Goal: Obtain resource: Download file/media

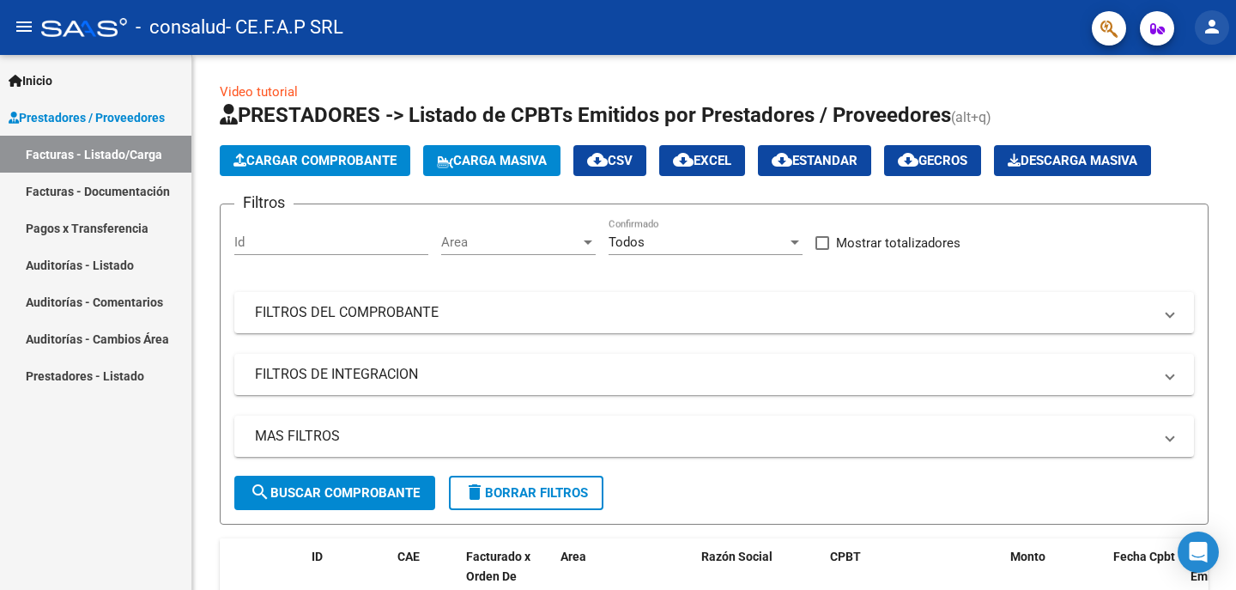
click at [1208, 23] on mat-icon "person" at bounding box center [1212, 26] width 21 height 21
click at [1188, 71] on button "person Mi Perfil" at bounding box center [1177, 72] width 105 height 41
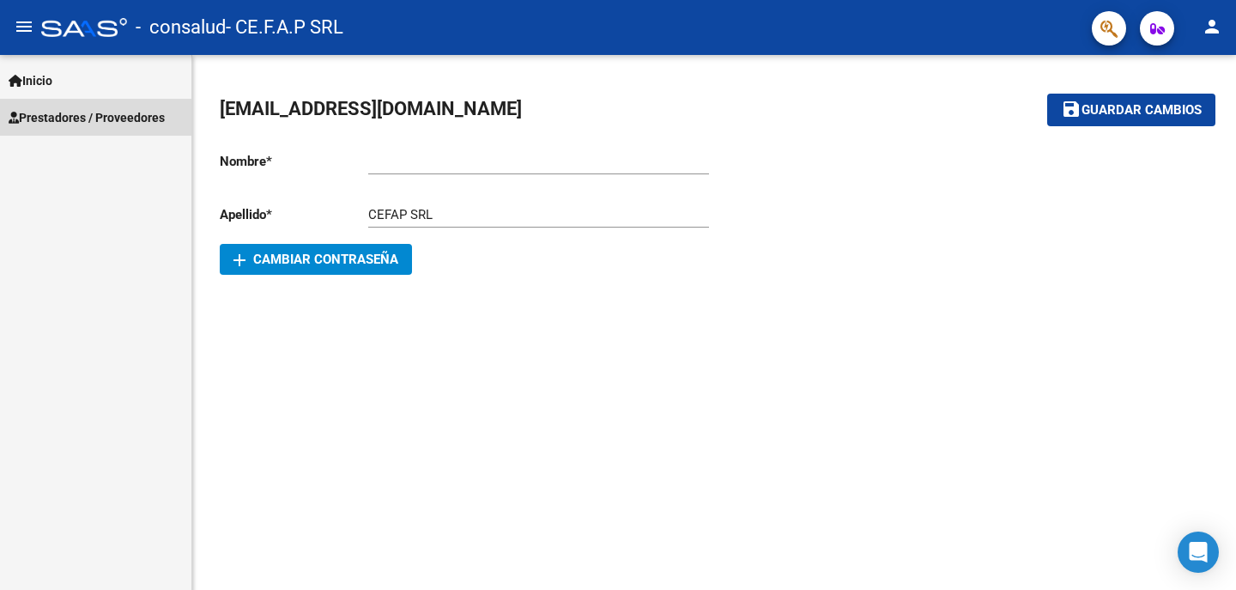
click at [146, 120] on span "Prestadores / Proveedores" at bounding box center [87, 117] width 156 height 19
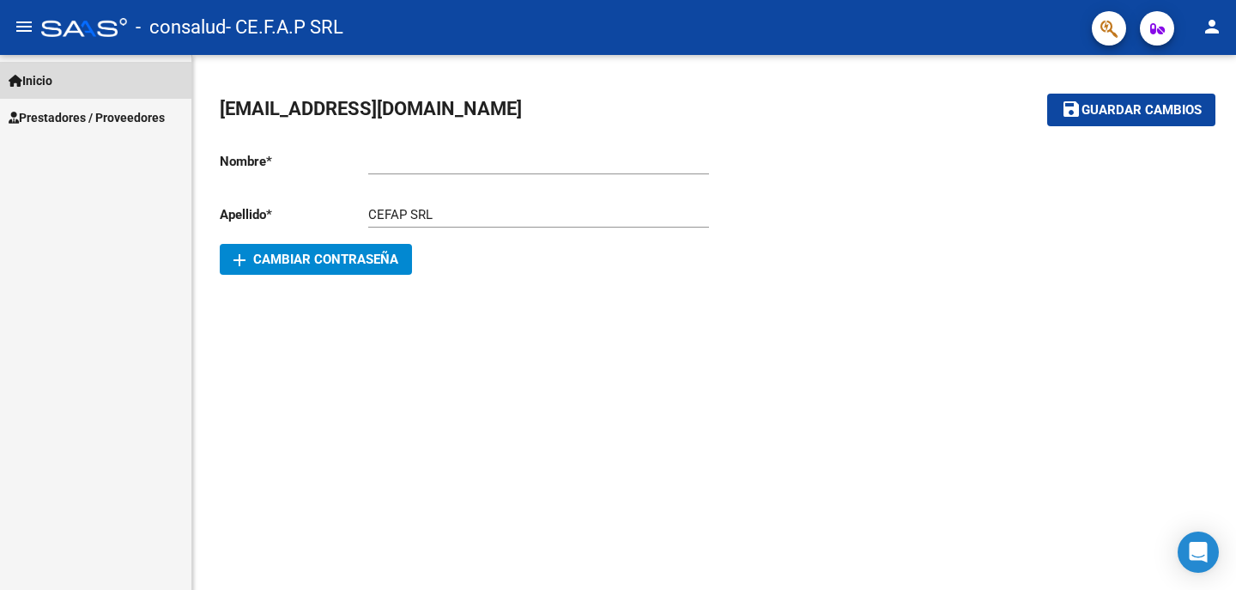
click at [38, 84] on span "Inicio" at bounding box center [31, 80] width 44 height 19
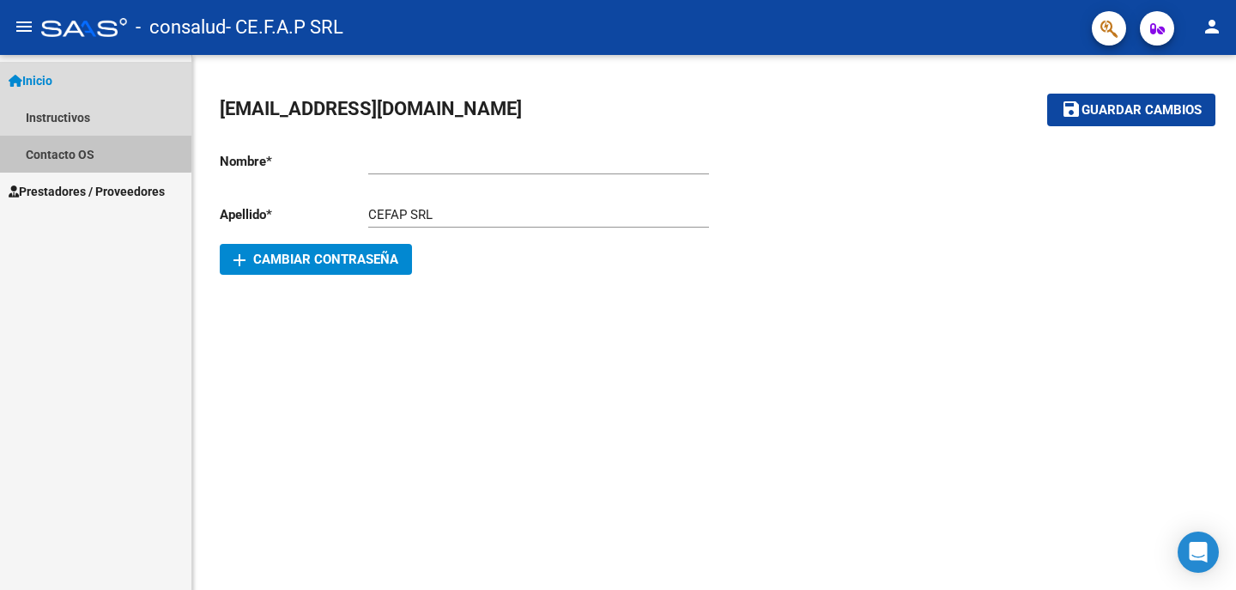
click at [64, 145] on link "Contacto OS" at bounding box center [95, 154] width 191 height 37
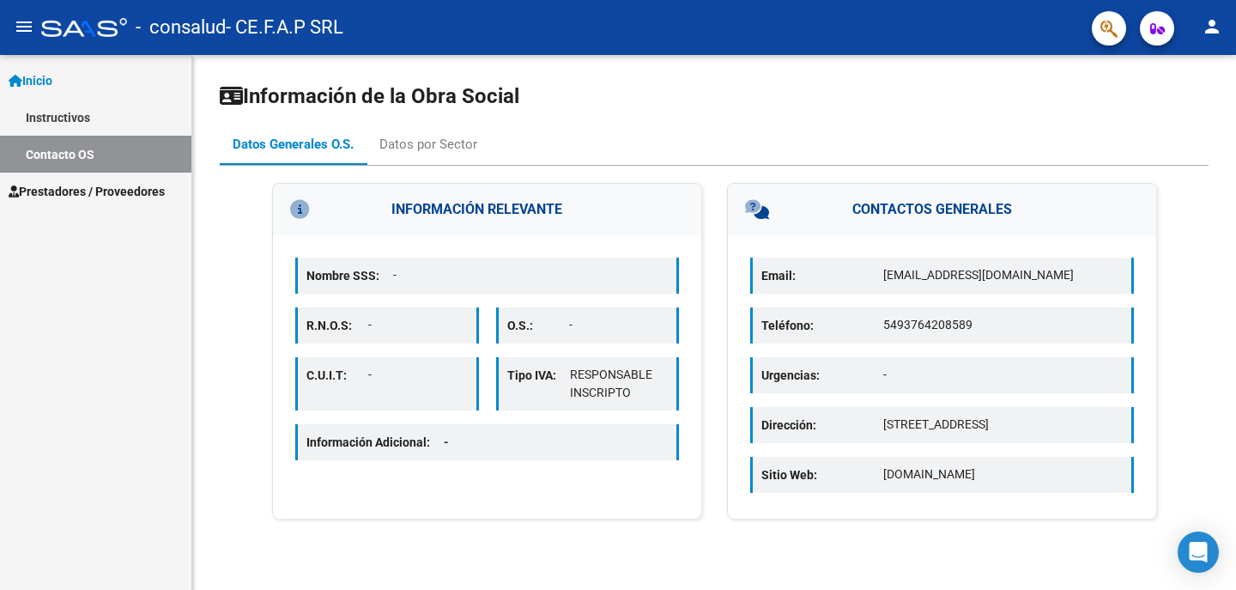
click at [52, 72] on span "Inicio" at bounding box center [31, 80] width 44 height 19
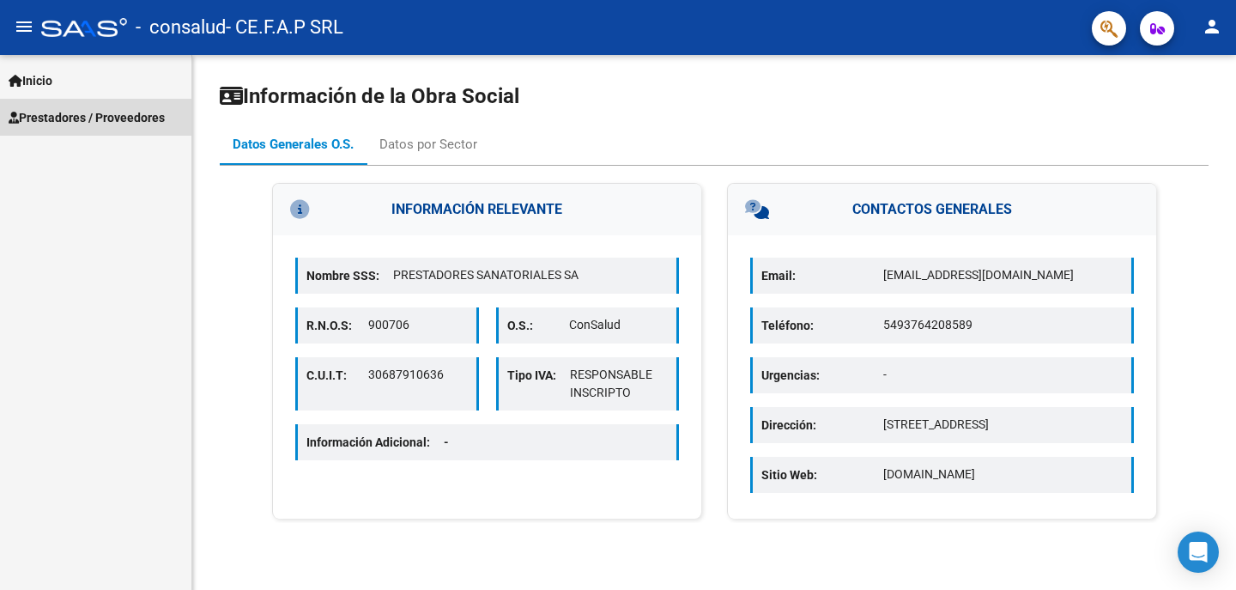
click at [84, 120] on span "Prestadores / Proveedores" at bounding box center [87, 117] width 156 height 19
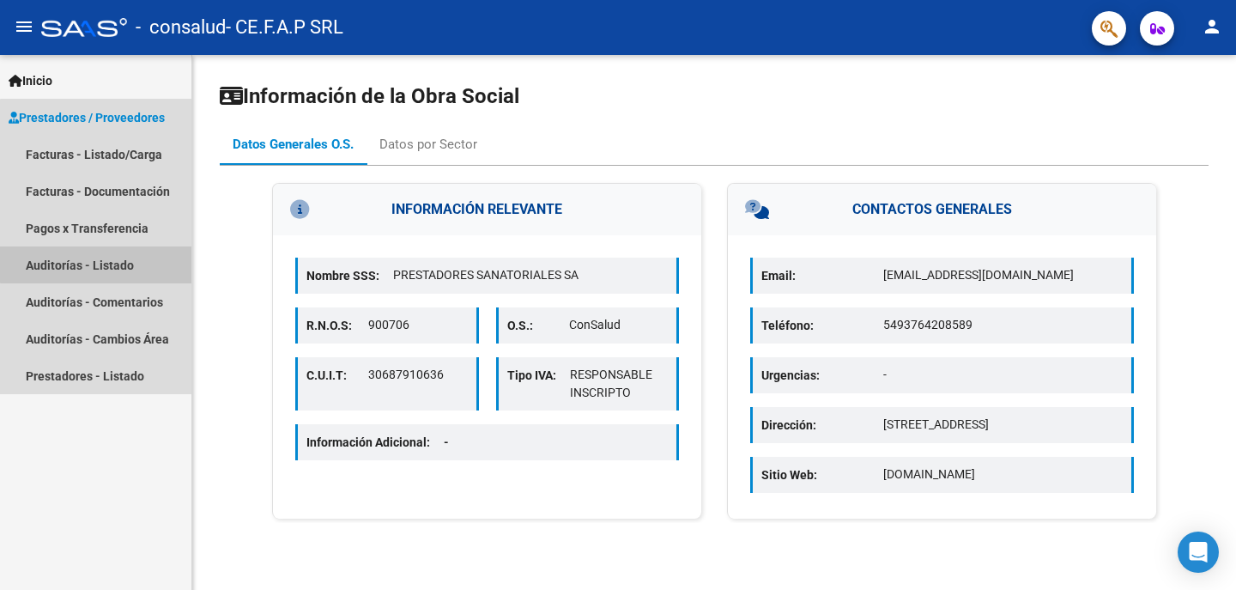
click at [129, 257] on link "Auditorías - Listado" at bounding box center [95, 264] width 191 height 37
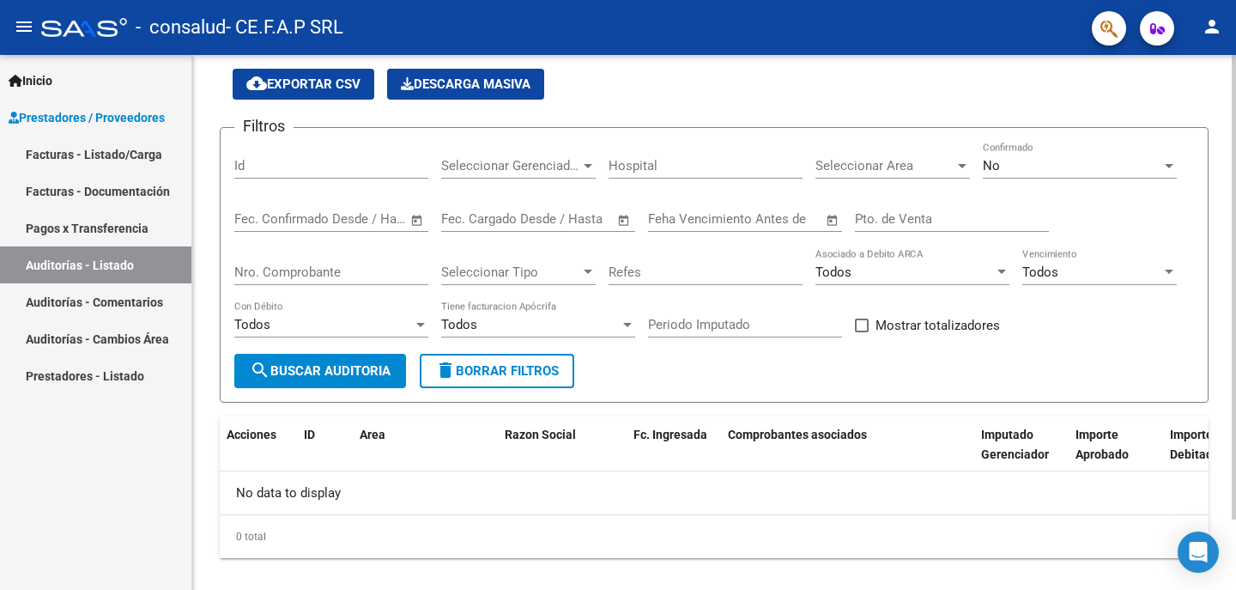
scroll to position [81, 0]
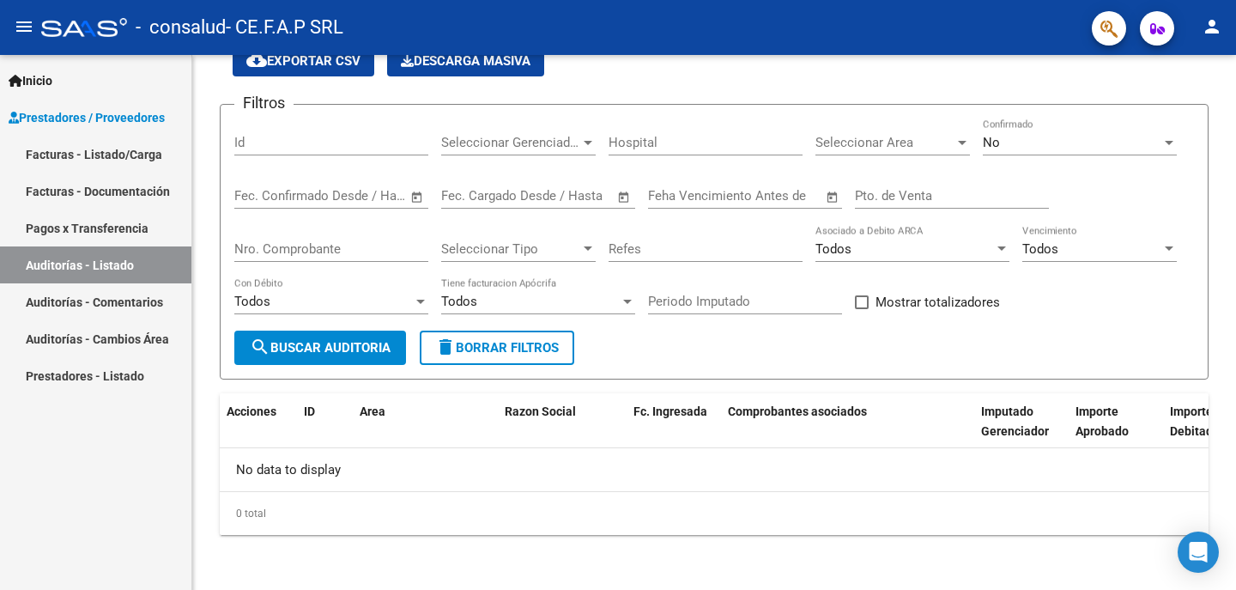
click at [123, 374] on link "Prestadores - Listado" at bounding box center [95, 375] width 191 height 37
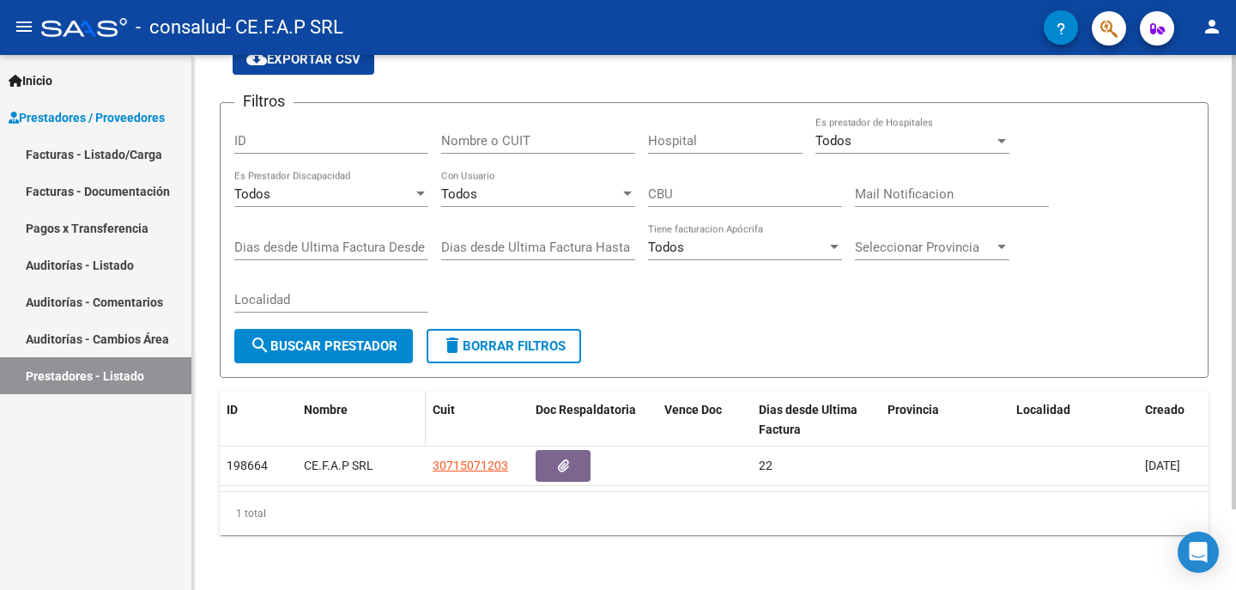
scroll to position [95, 0]
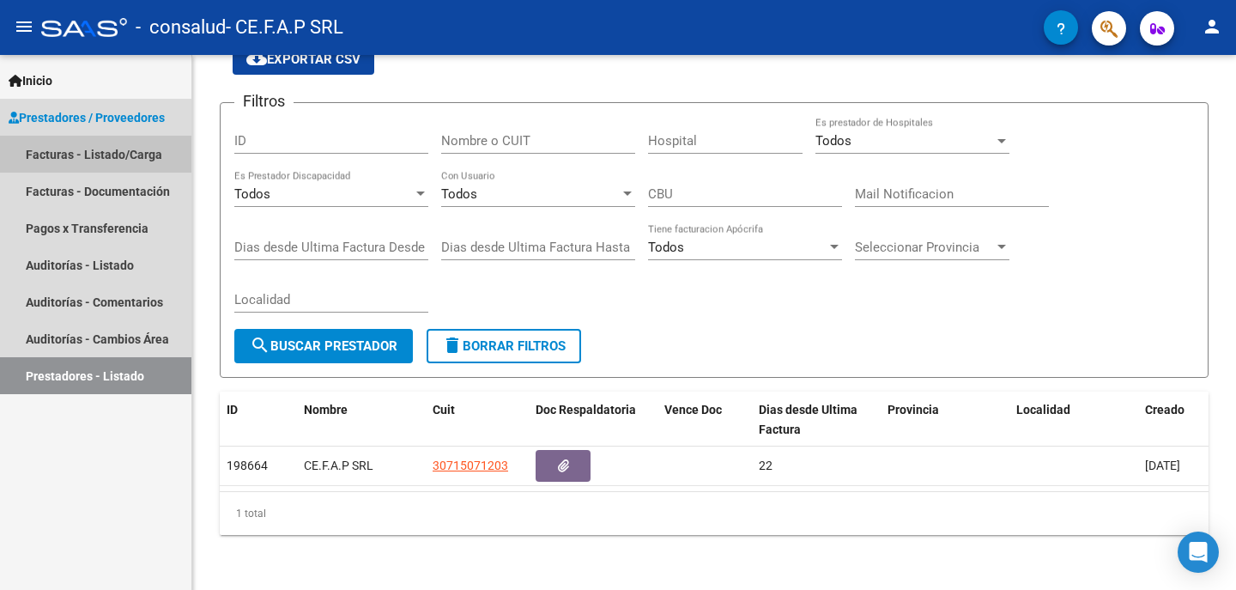
click at [153, 151] on link "Facturas - Listado/Carga" at bounding box center [95, 154] width 191 height 37
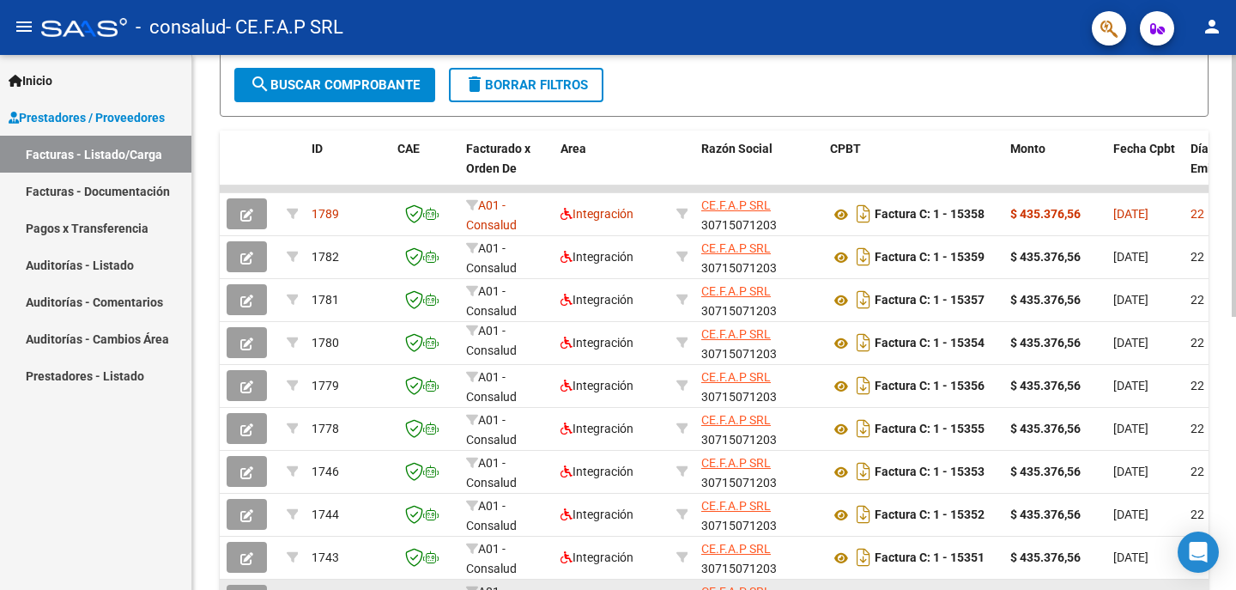
scroll to position [557, 0]
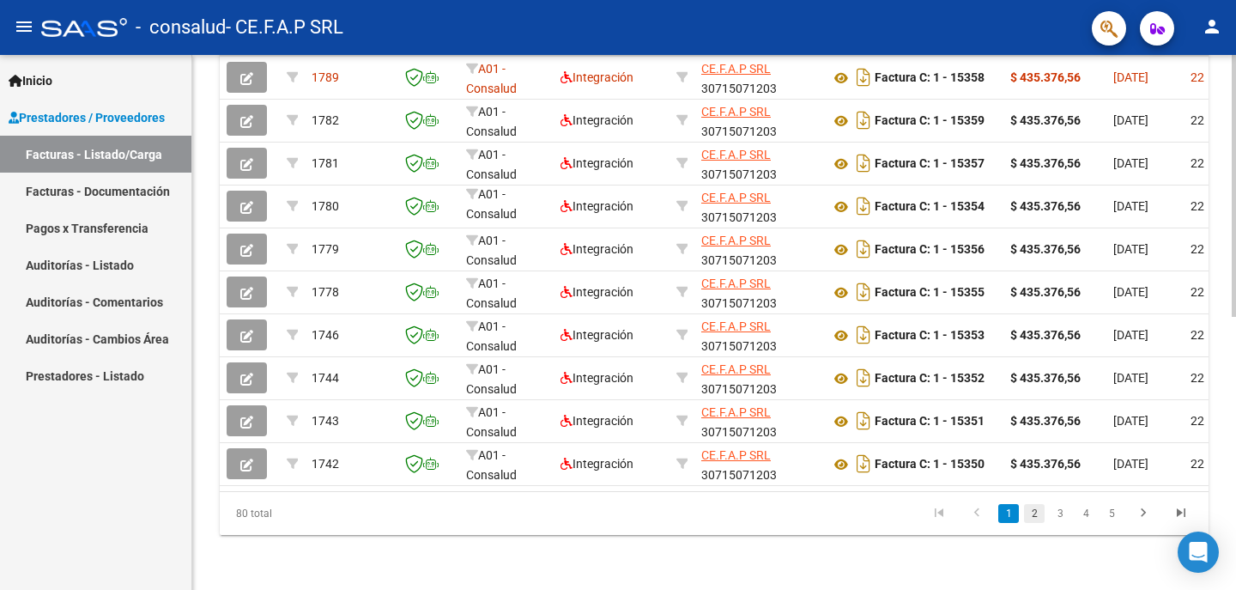
click at [1039, 508] on link "2" at bounding box center [1034, 513] width 21 height 19
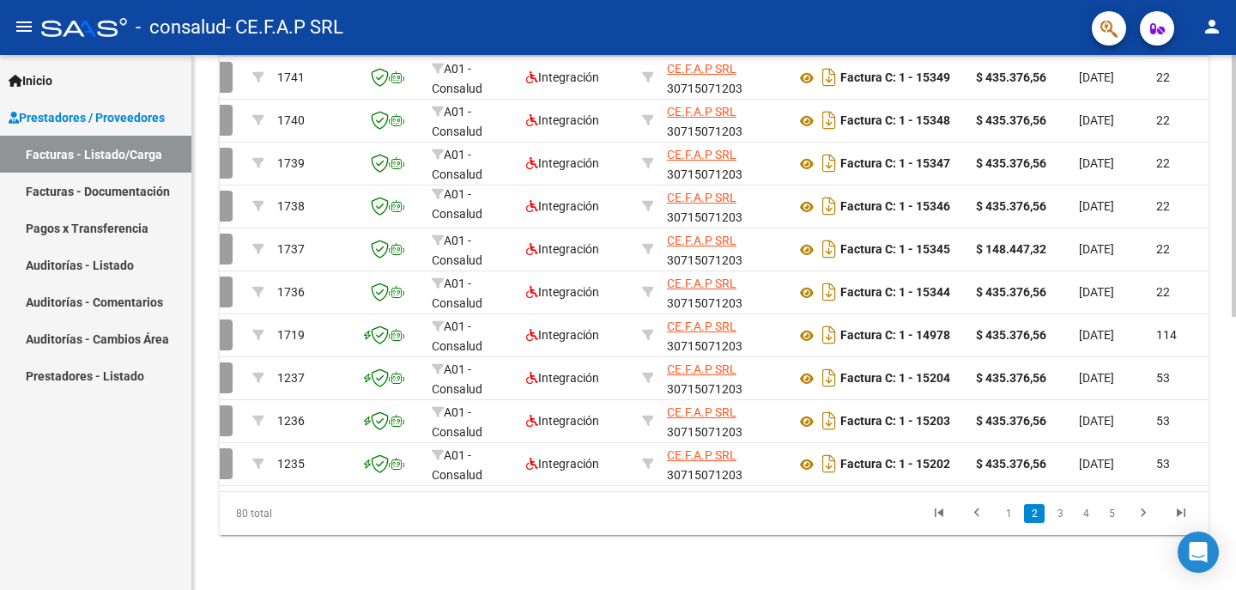
scroll to position [0, 69]
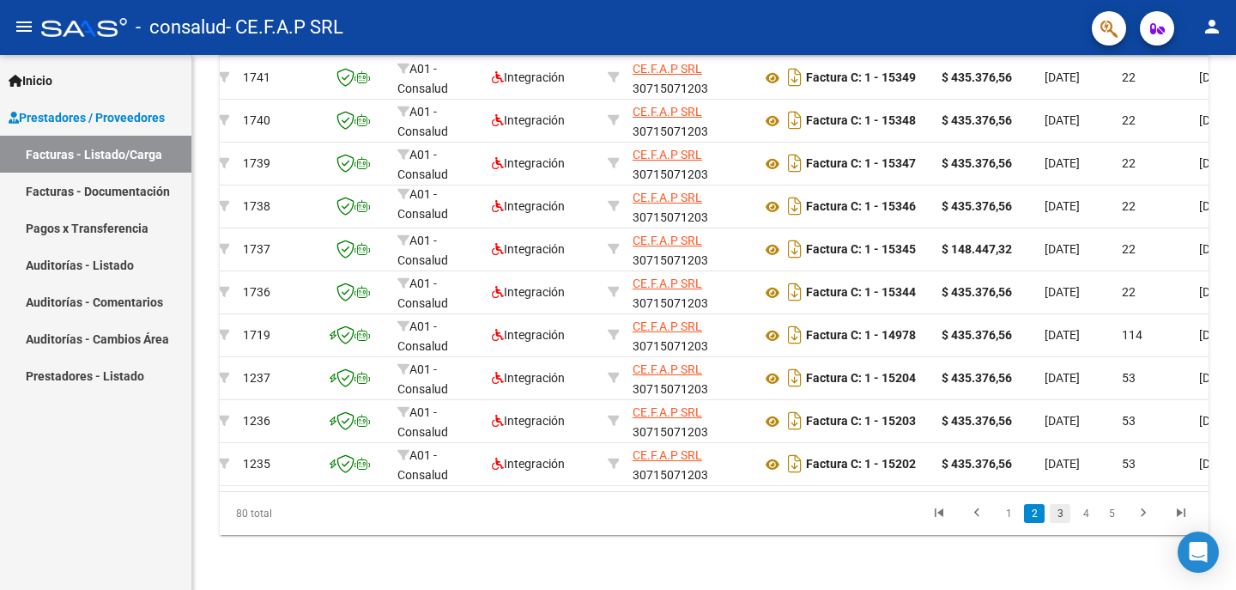
click at [1063, 517] on link "3" at bounding box center [1060, 513] width 21 height 19
click at [1082, 511] on link "4" at bounding box center [1086, 513] width 21 height 19
click at [1087, 515] on link "5" at bounding box center [1086, 513] width 21 height 19
click at [1085, 511] on link "6" at bounding box center [1086, 513] width 21 height 19
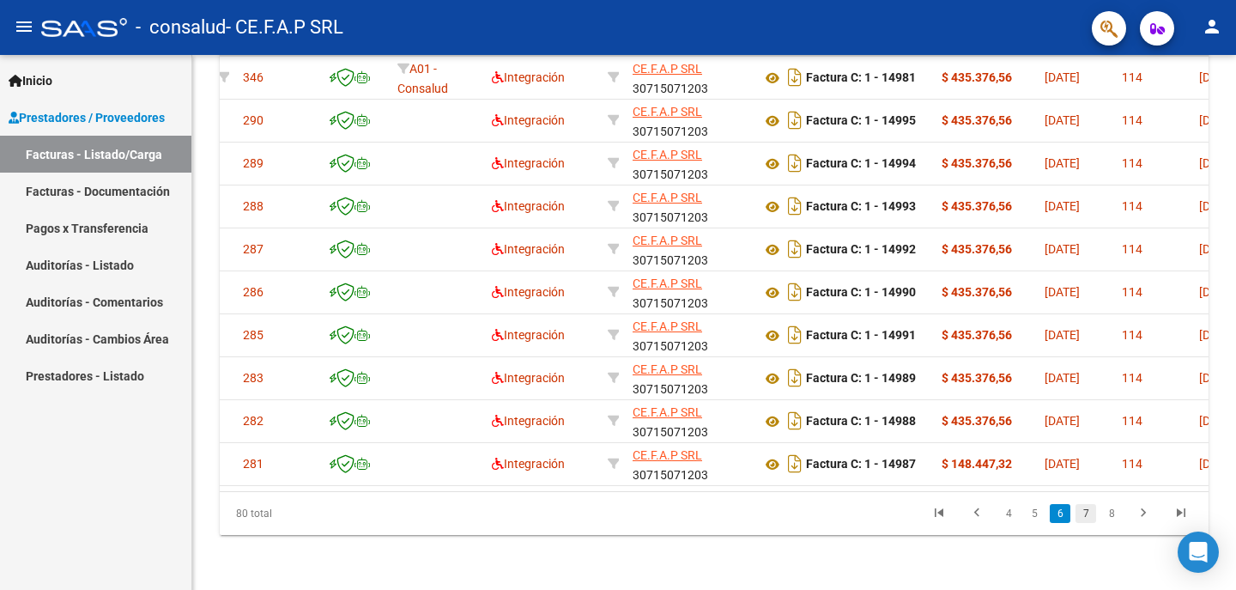
click at [1089, 510] on link "7" at bounding box center [1086, 513] width 21 height 19
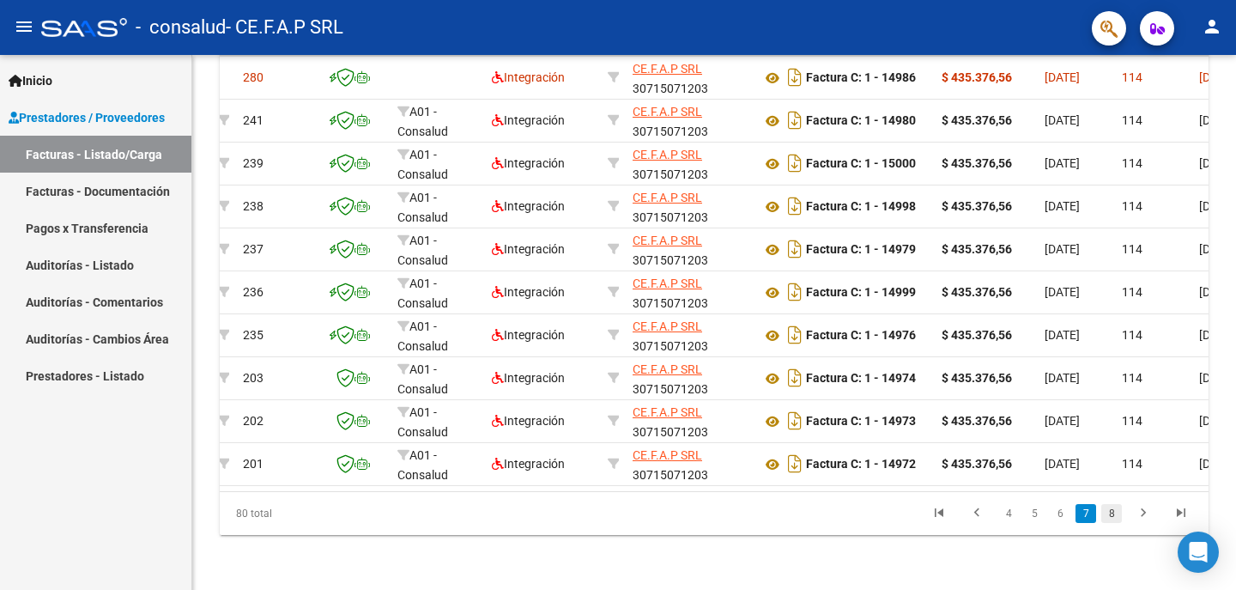
click at [1111, 508] on link "8" at bounding box center [1111, 513] width 21 height 19
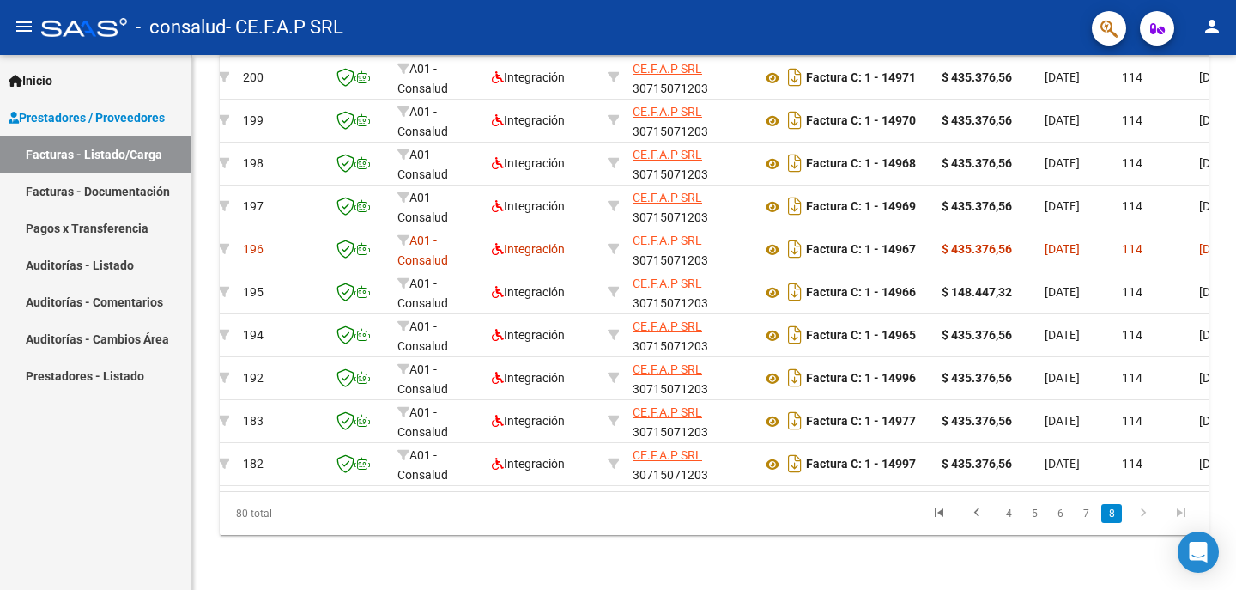
click at [1143, 514] on icon "go to next page" at bounding box center [1143, 515] width 22 height 21
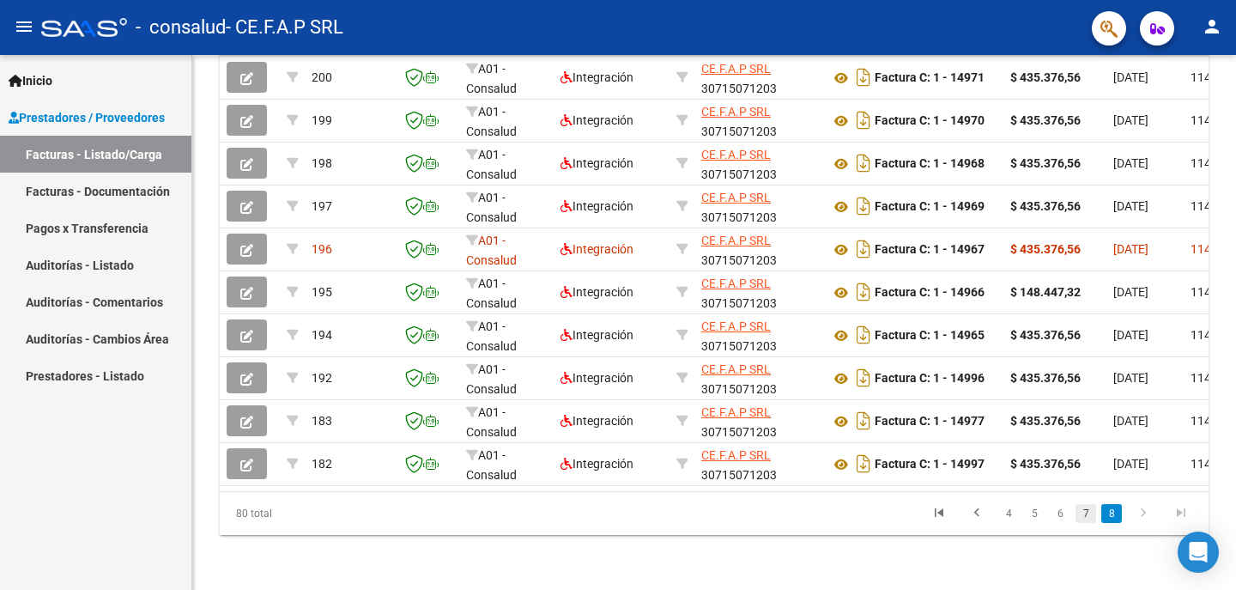
click at [1083, 513] on link "7" at bounding box center [1086, 513] width 21 height 19
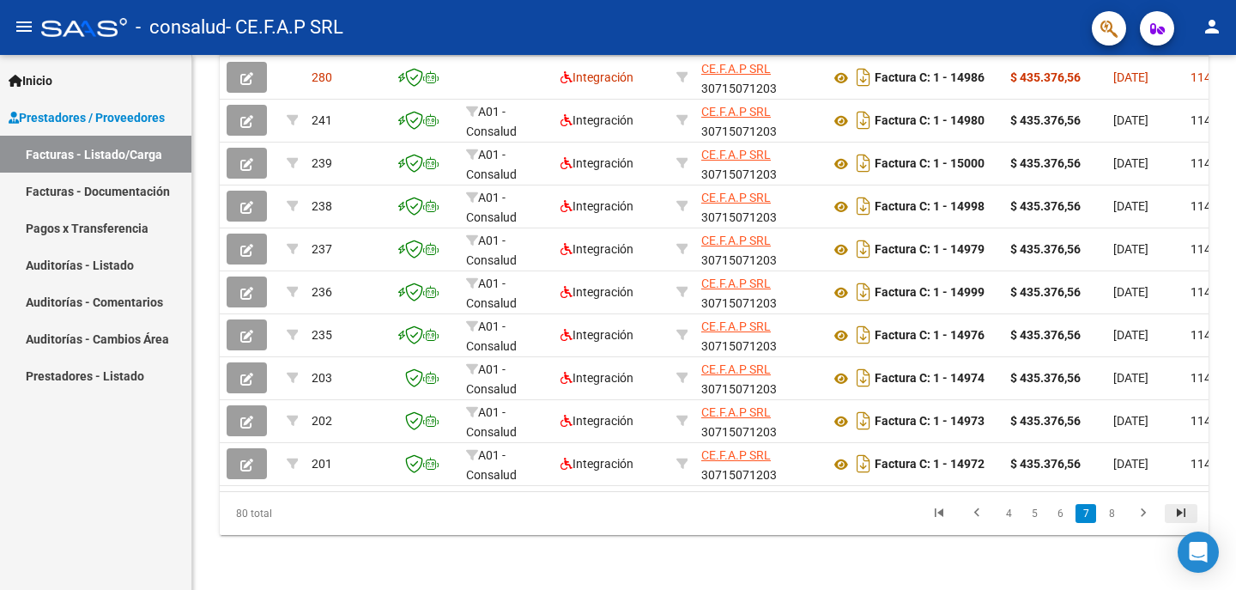
click at [1184, 513] on icon "go to last page" at bounding box center [1181, 515] width 22 height 21
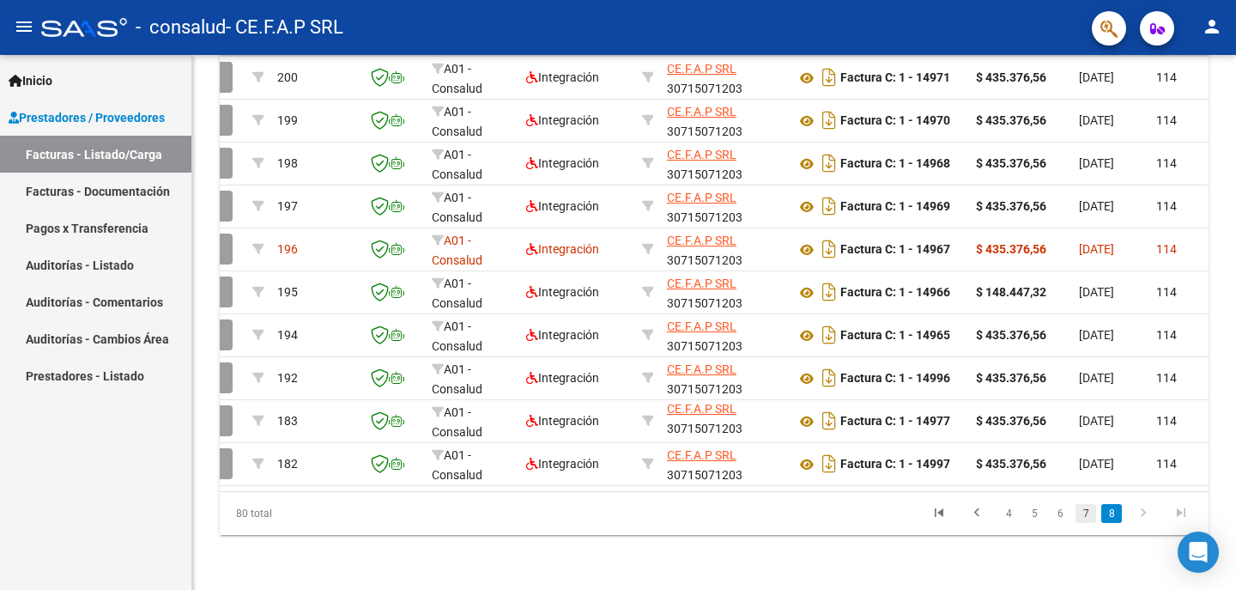
click at [1088, 507] on link "7" at bounding box center [1086, 513] width 21 height 19
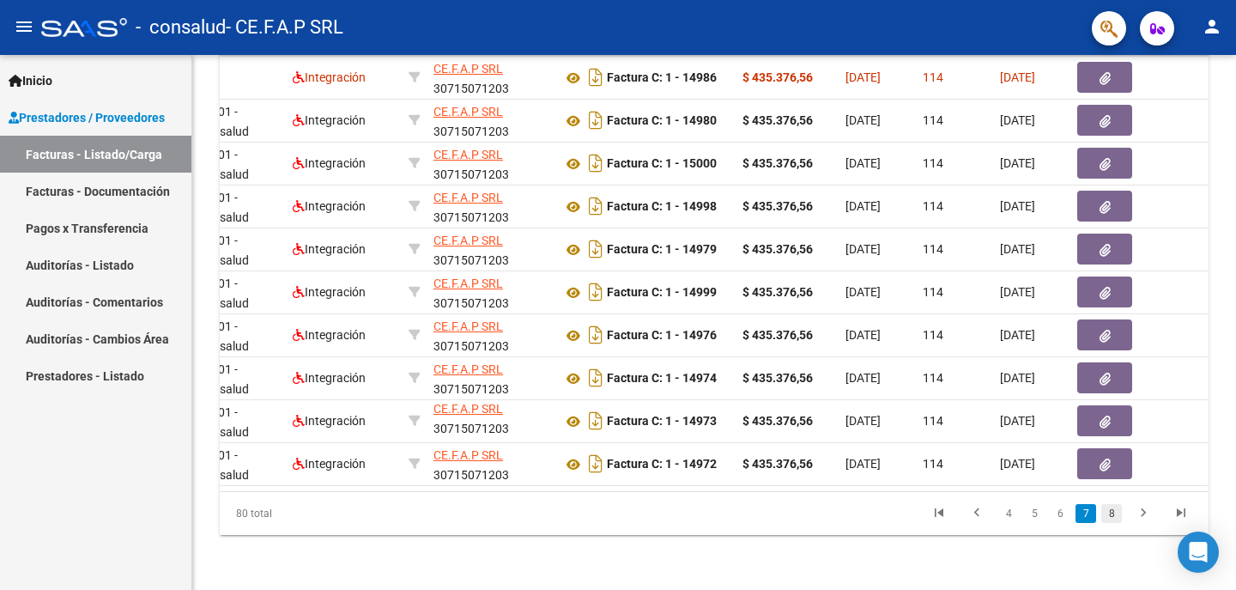
click at [1107, 513] on link "8" at bounding box center [1111, 513] width 21 height 19
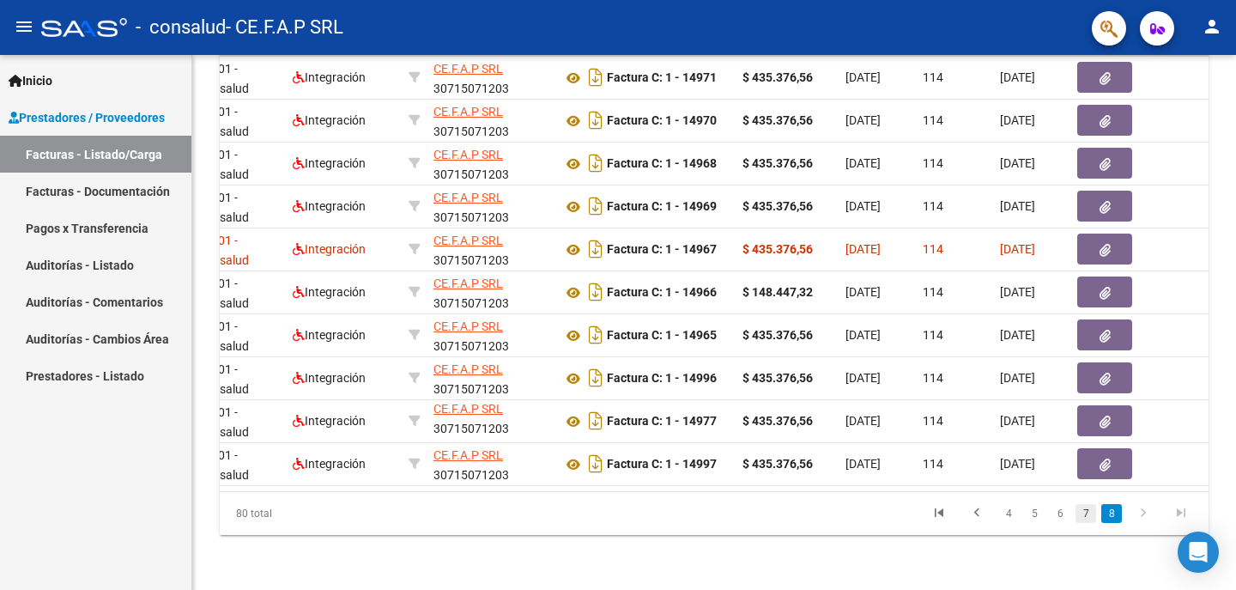
click at [1086, 506] on link "7" at bounding box center [1086, 513] width 21 height 19
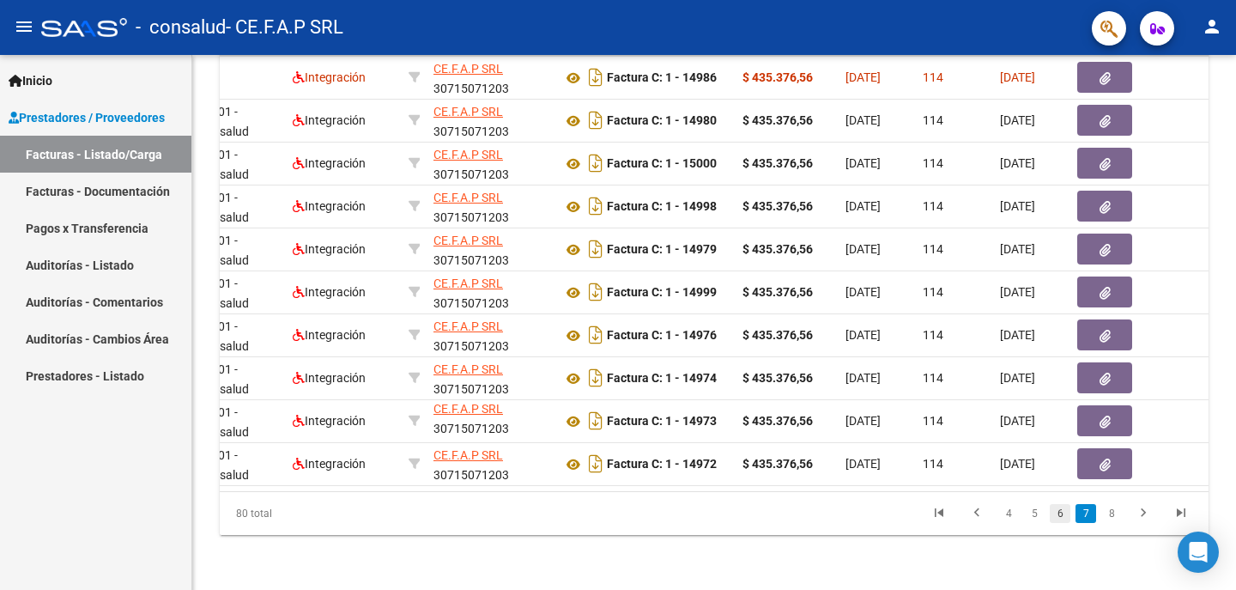
click at [1065, 510] on link "6" at bounding box center [1060, 513] width 21 height 19
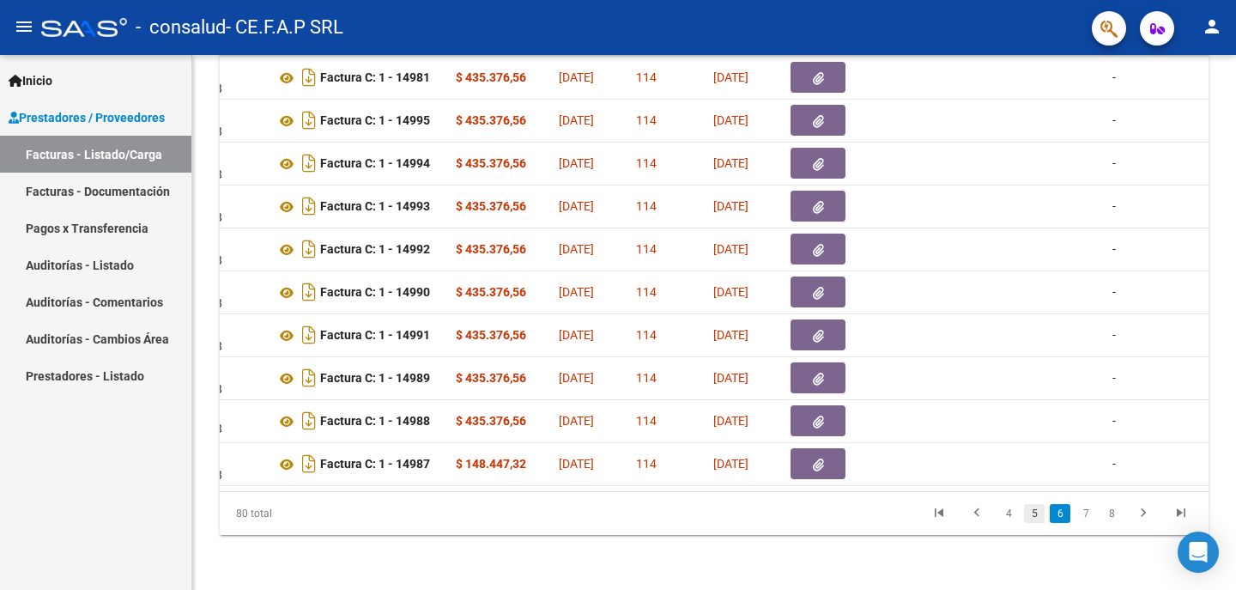
click at [1036, 511] on link "5" at bounding box center [1034, 513] width 21 height 19
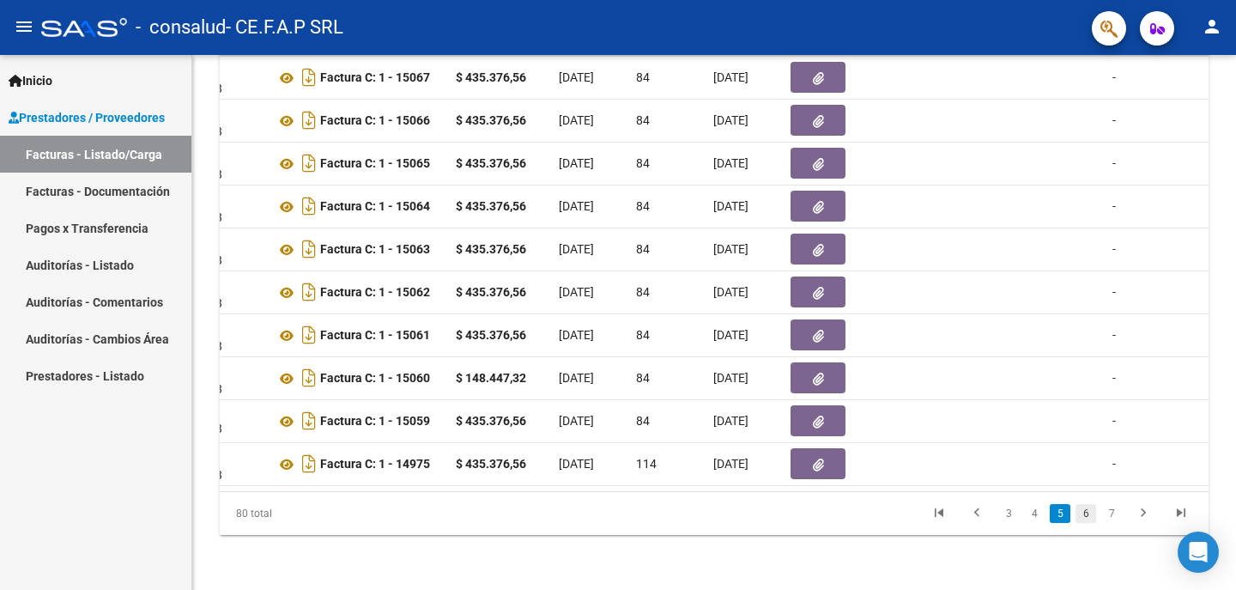
click at [1084, 514] on link "6" at bounding box center [1086, 513] width 21 height 19
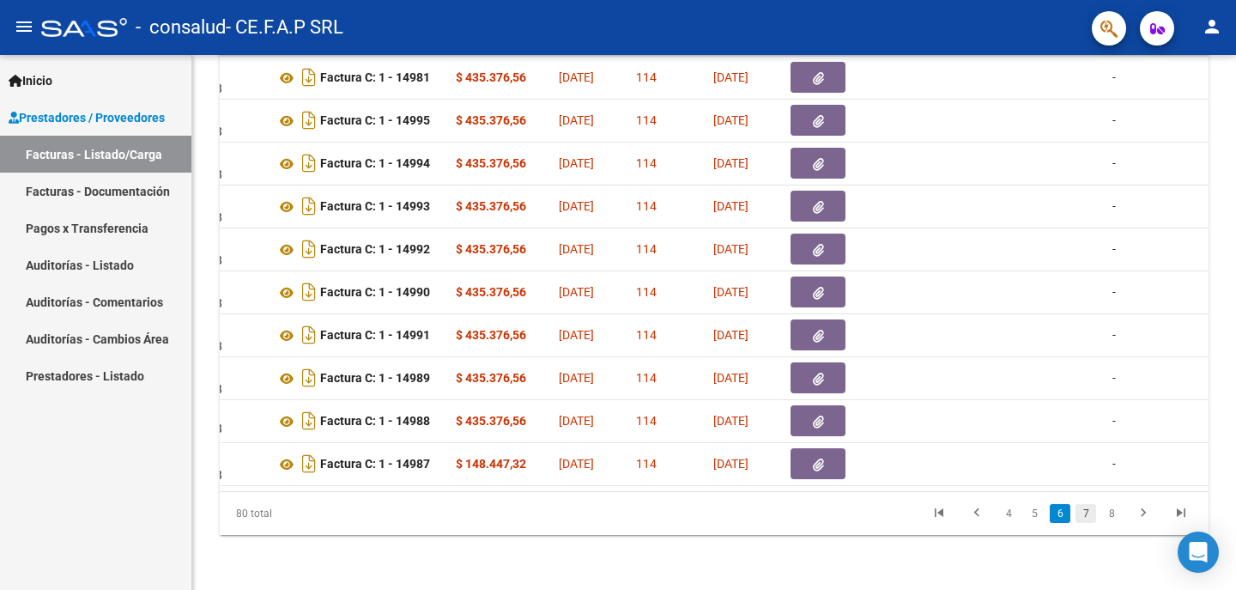
click at [1085, 513] on link "7" at bounding box center [1086, 513] width 21 height 19
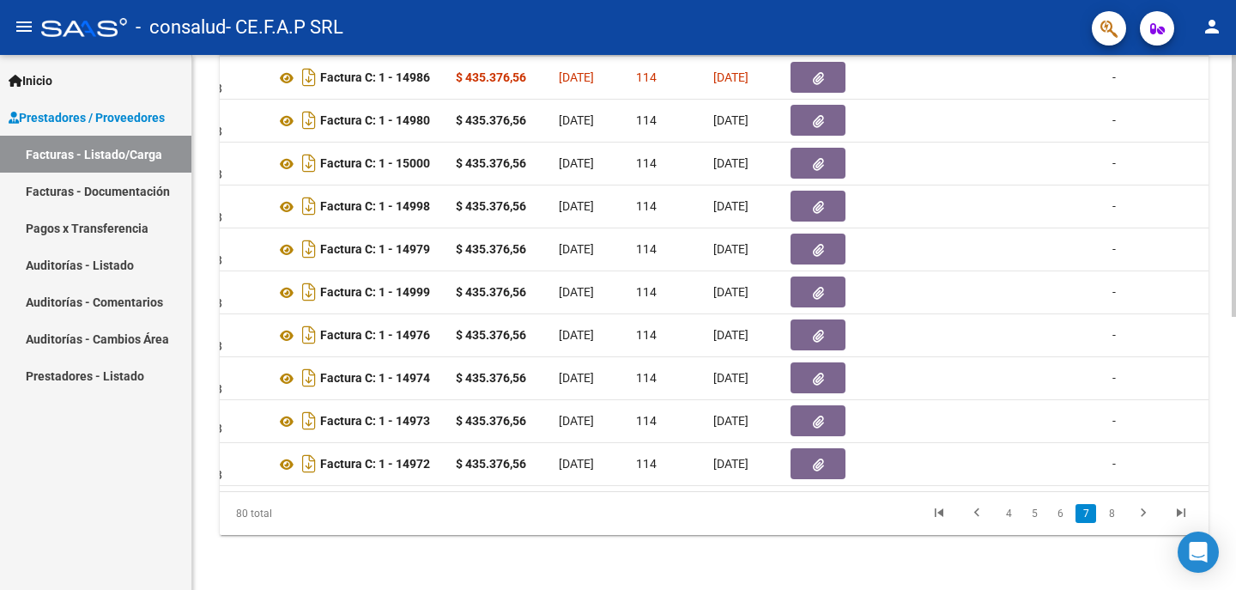
click at [225, 492] on div "80 total" at bounding box center [317, 513] width 195 height 43
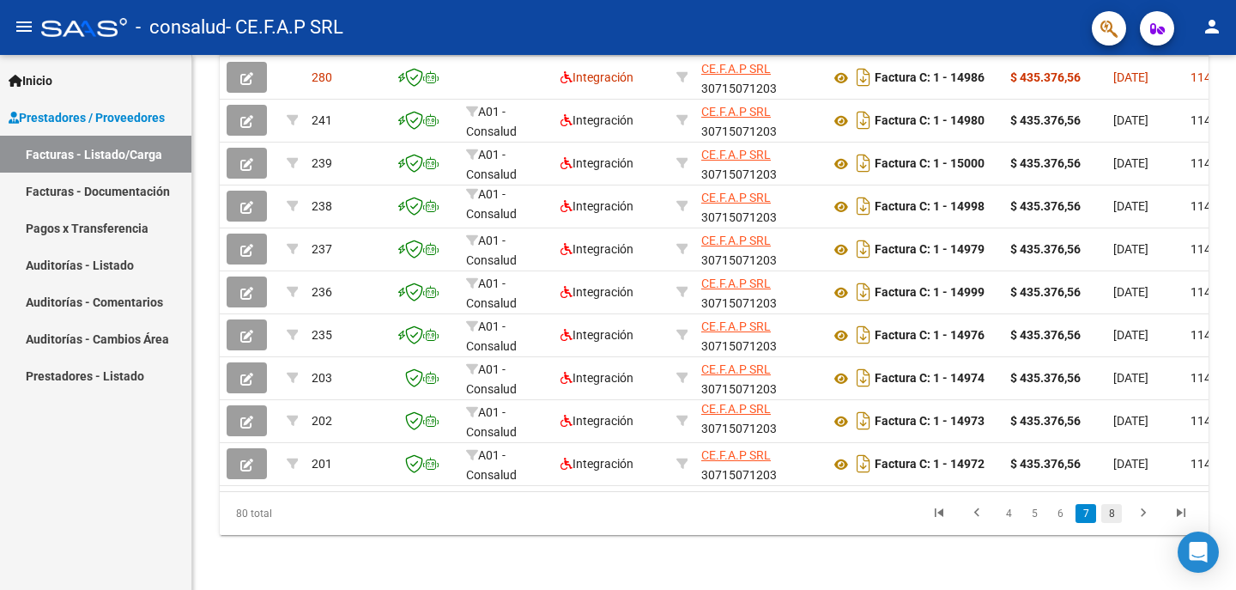
click at [1114, 514] on link "8" at bounding box center [1111, 513] width 21 height 19
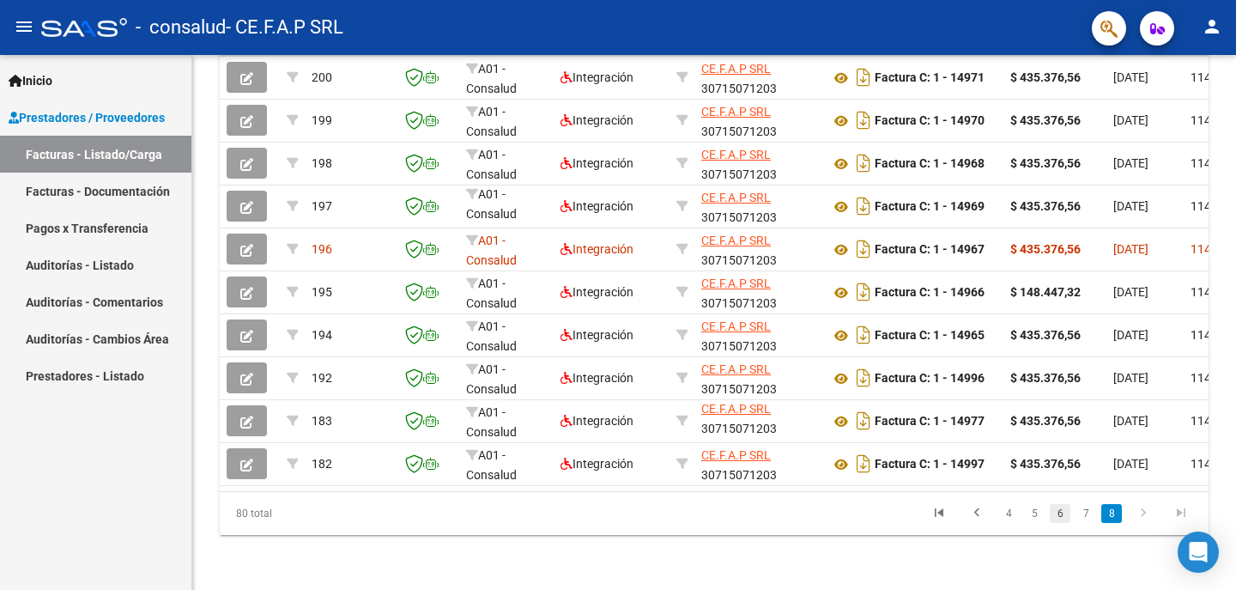
click at [1058, 513] on link "6" at bounding box center [1060, 513] width 21 height 19
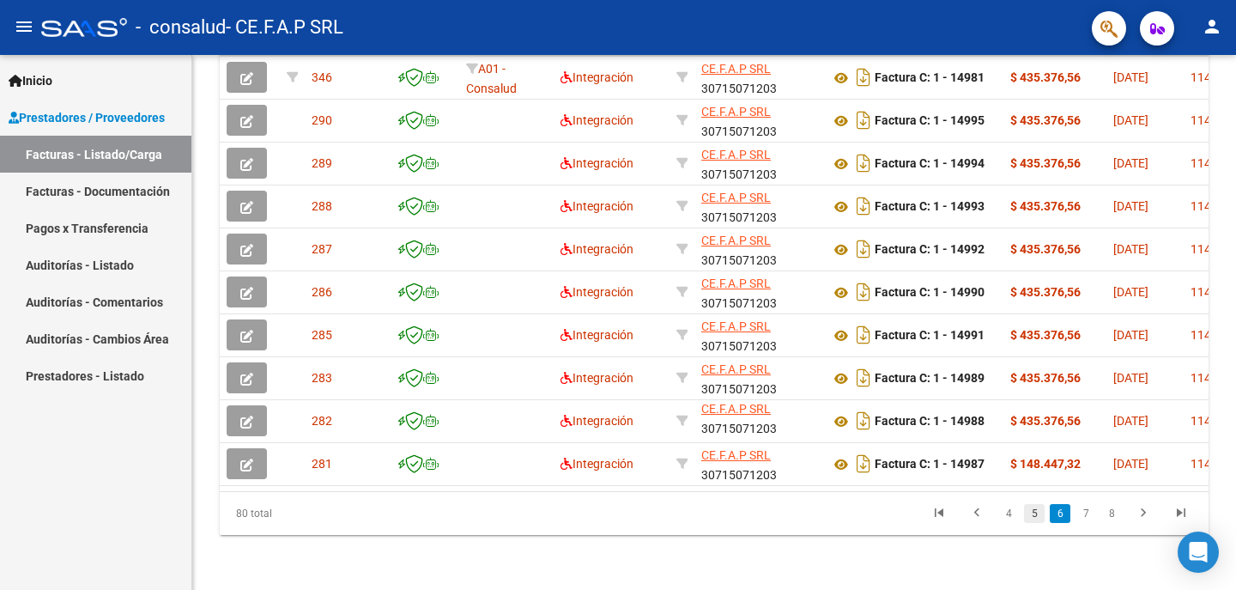
click at [1030, 513] on link "5" at bounding box center [1034, 513] width 21 height 19
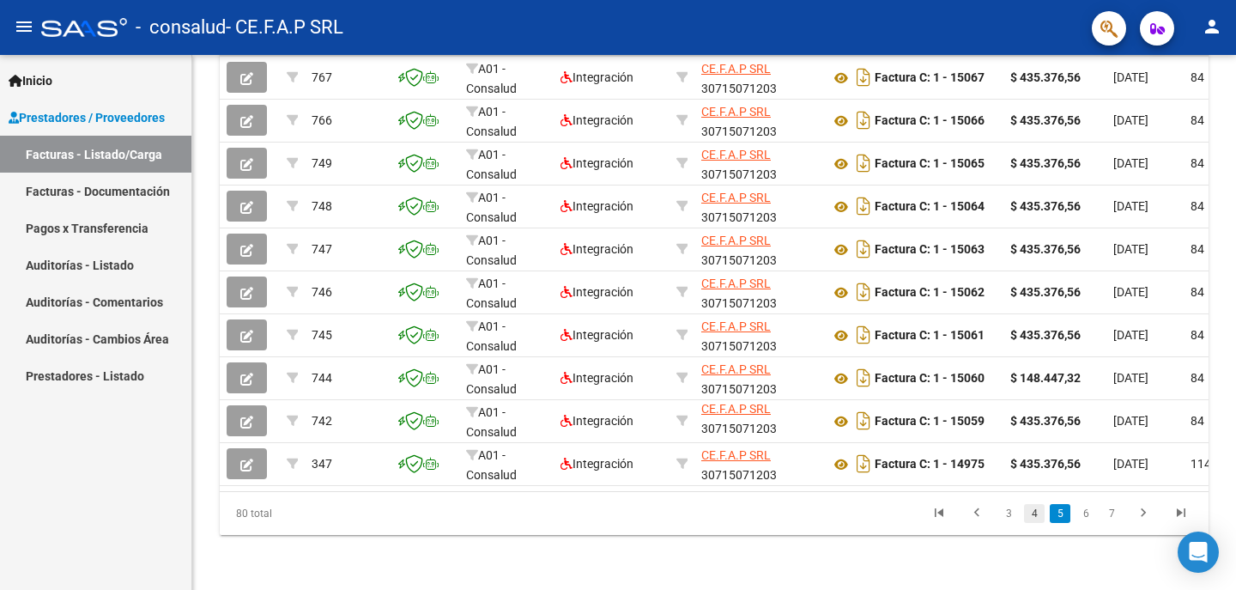
click at [1040, 510] on link "4" at bounding box center [1034, 513] width 21 height 19
click at [1034, 513] on link "3" at bounding box center [1034, 513] width 21 height 19
click at [1035, 510] on link "2" at bounding box center [1034, 513] width 21 height 19
click at [1007, 514] on link "1" at bounding box center [1008, 513] width 21 height 19
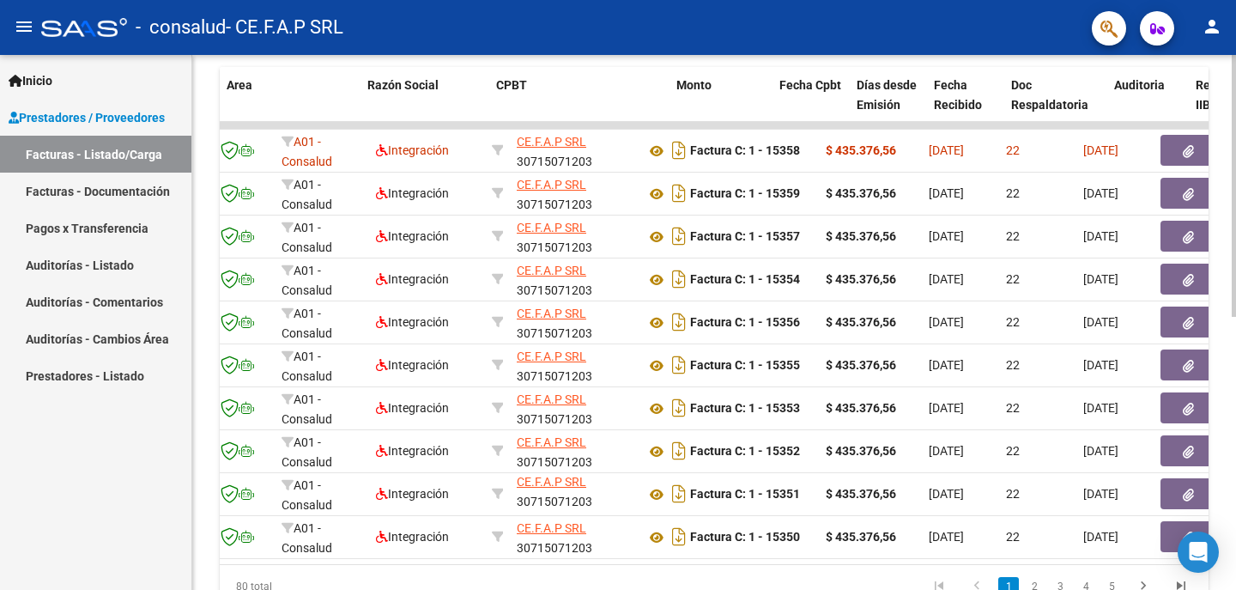
scroll to position [0, 0]
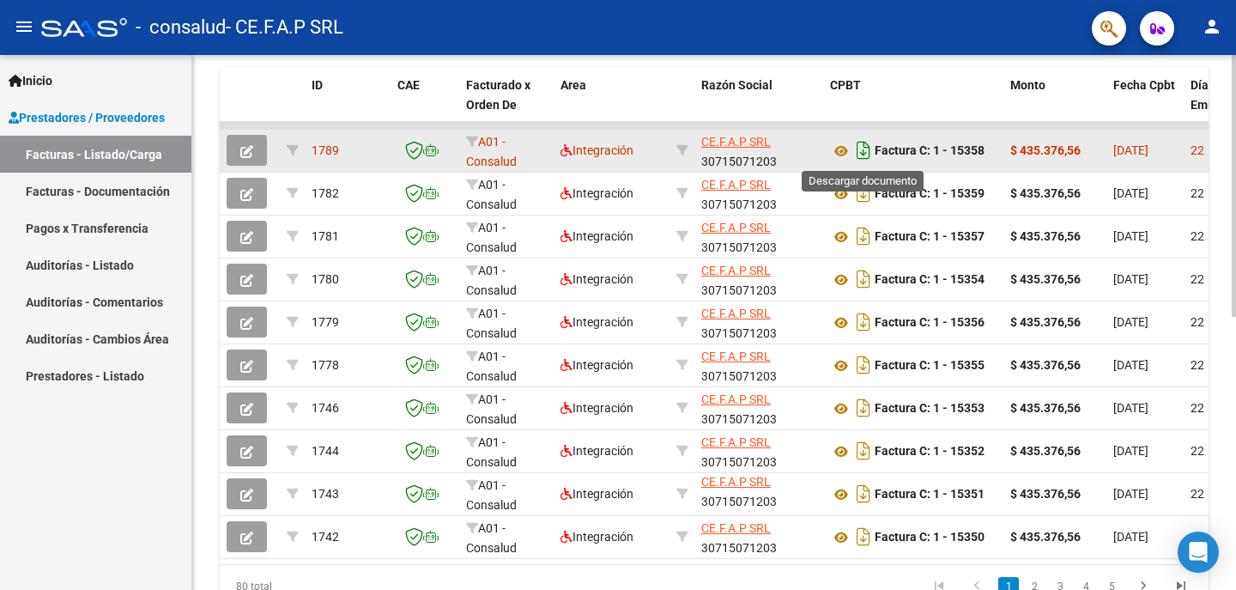
click at [858, 151] on icon "Descargar documento" at bounding box center [863, 149] width 22 height 27
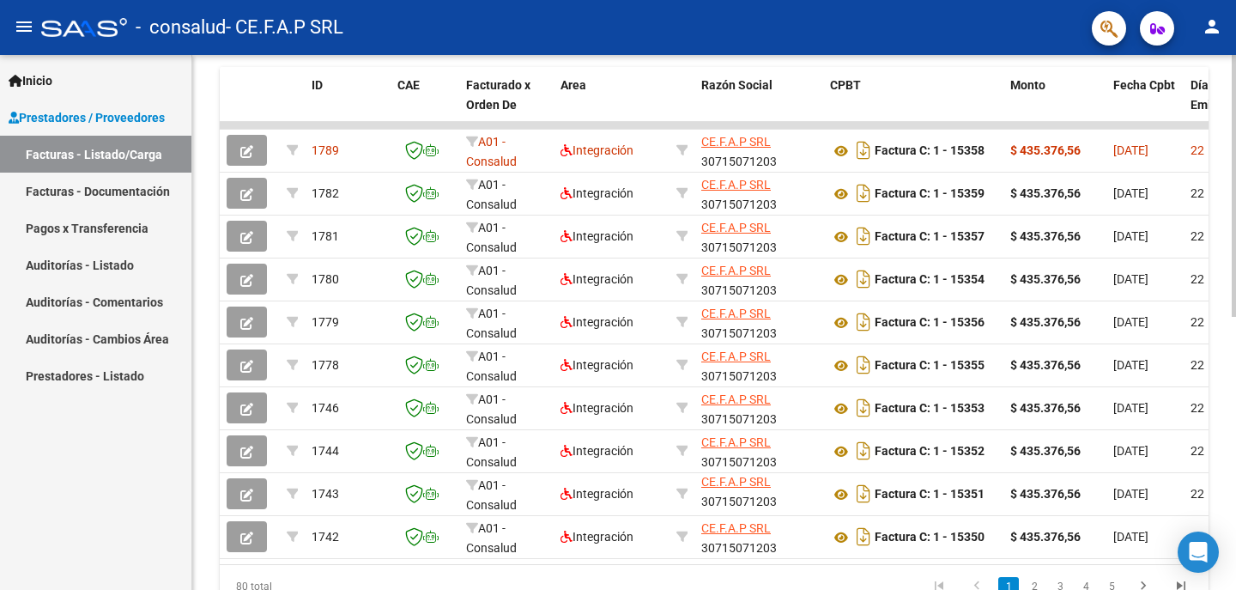
drag, startPoint x: 416, startPoint y: 563, endPoint x: 479, endPoint y: 571, distance: 63.1
click at [502, 564] on datatable-body "1789 A01 - Consalud Integración CE.F.A.P SRL 30715071203 Factura C: 1 - 15358 $…" at bounding box center [714, 343] width 989 height 442
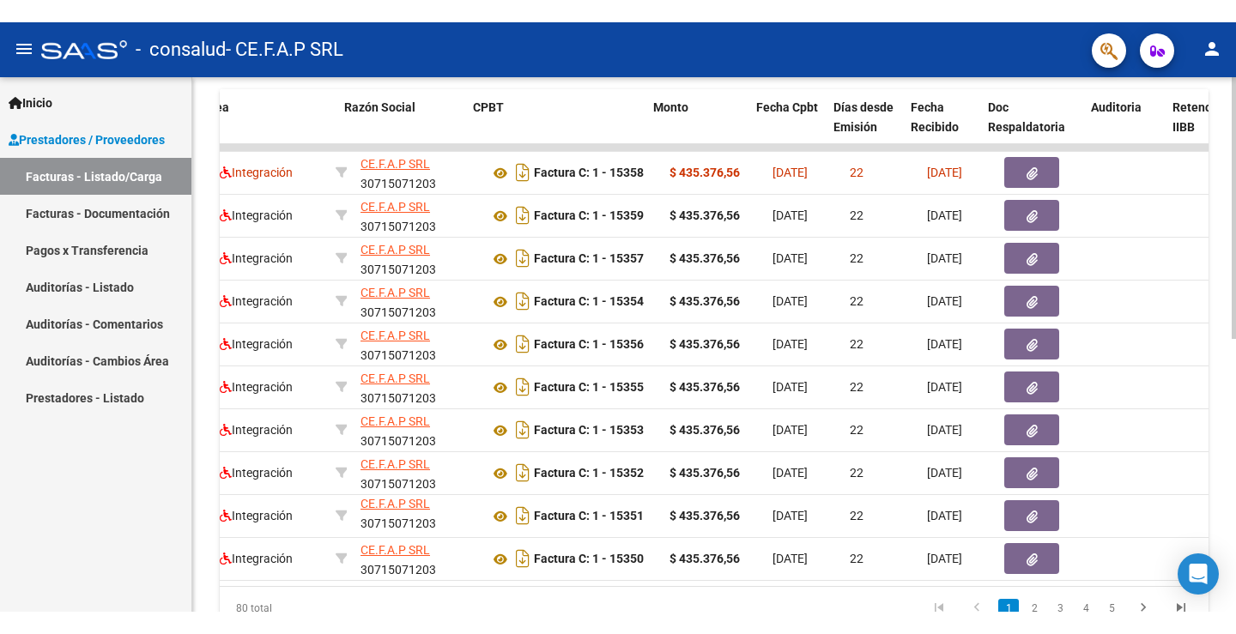
scroll to position [0, 646]
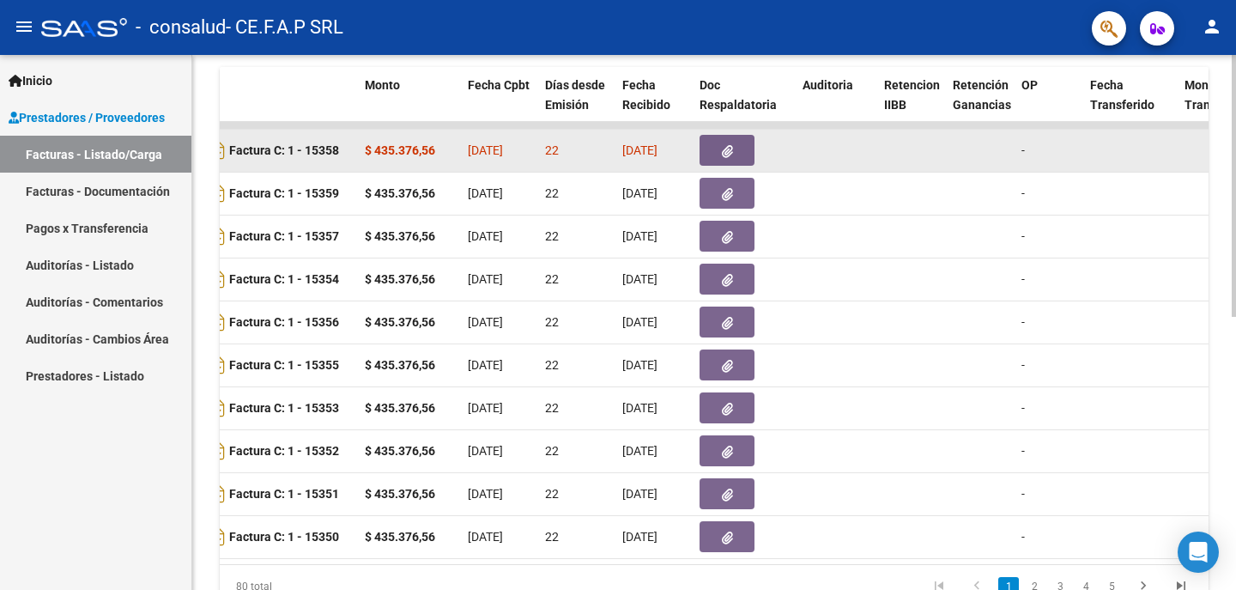
click at [739, 139] on button "button" at bounding box center [727, 150] width 55 height 31
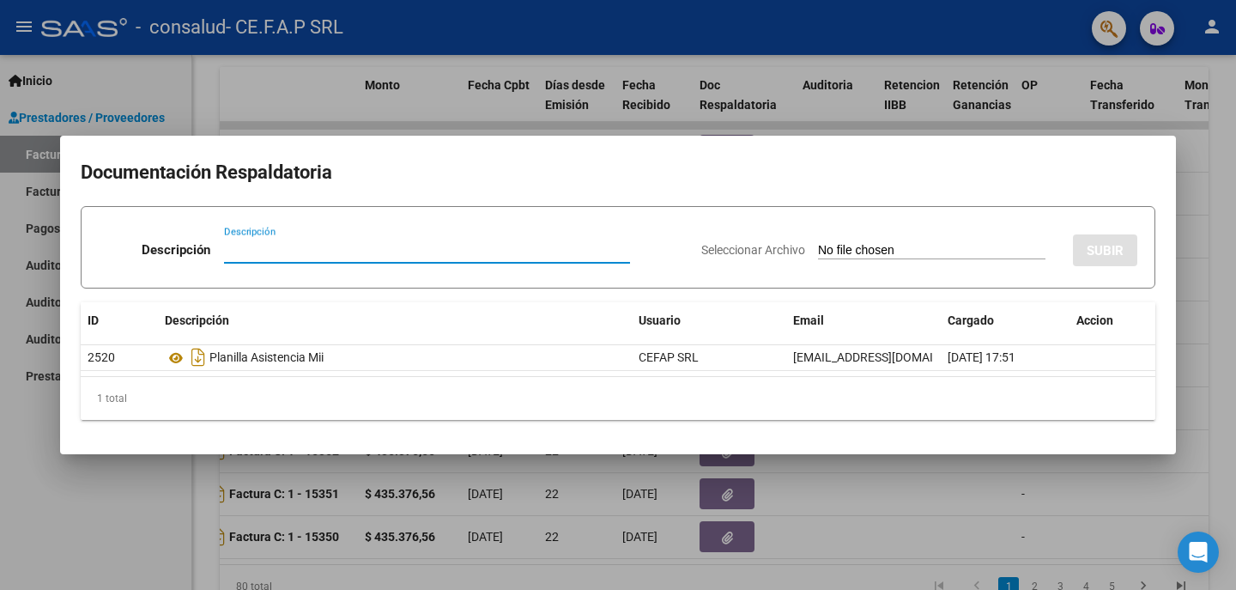
click at [402, 245] on input "Descripción" at bounding box center [427, 249] width 406 height 15
click at [933, 243] on input "Seleccionar Archivo" at bounding box center [931, 251] width 227 height 16
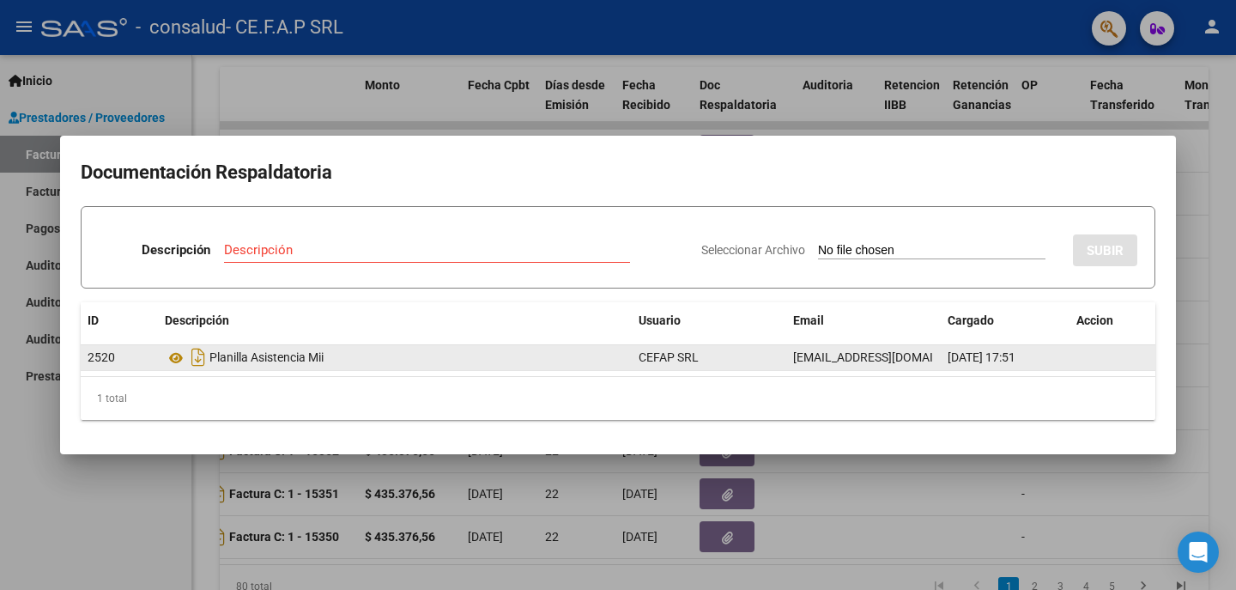
click at [303, 361] on div "Planilla Asistencia Mii" at bounding box center [395, 356] width 460 height 27
click at [179, 352] on icon at bounding box center [176, 358] width 22 height 21
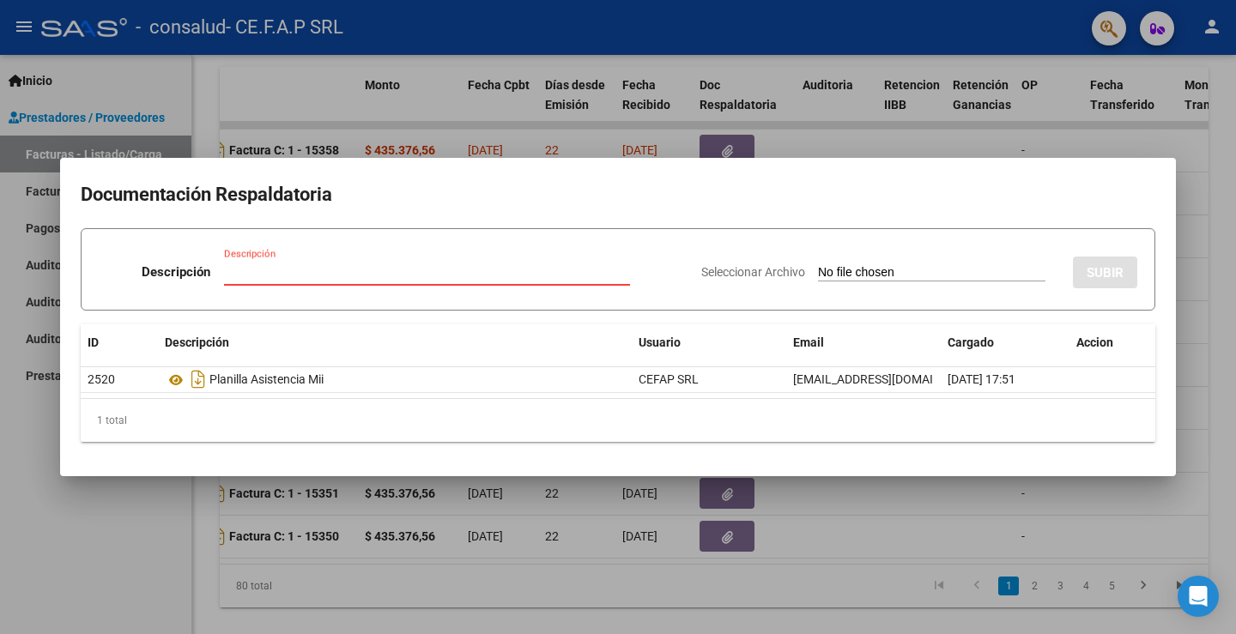
click at [307, 274] on input "Descripción" at bounding box center [427, 271] width 406 height 15
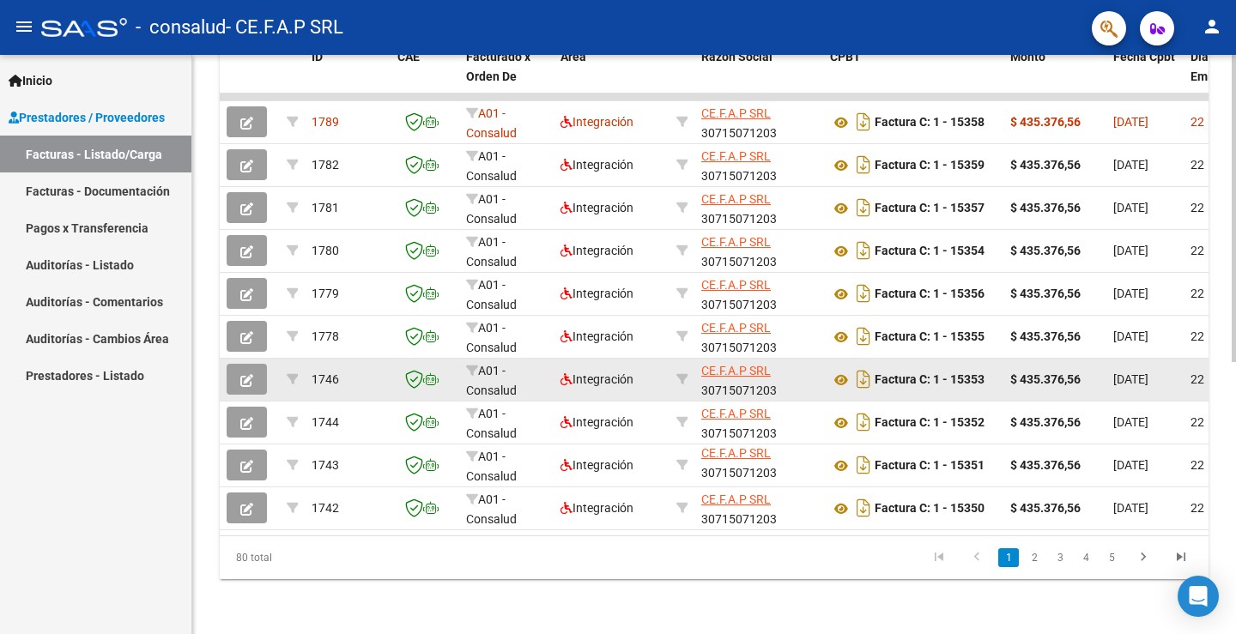
scroll to position [513, 0]
